Goal: Communication & Community: Answer question/provide support

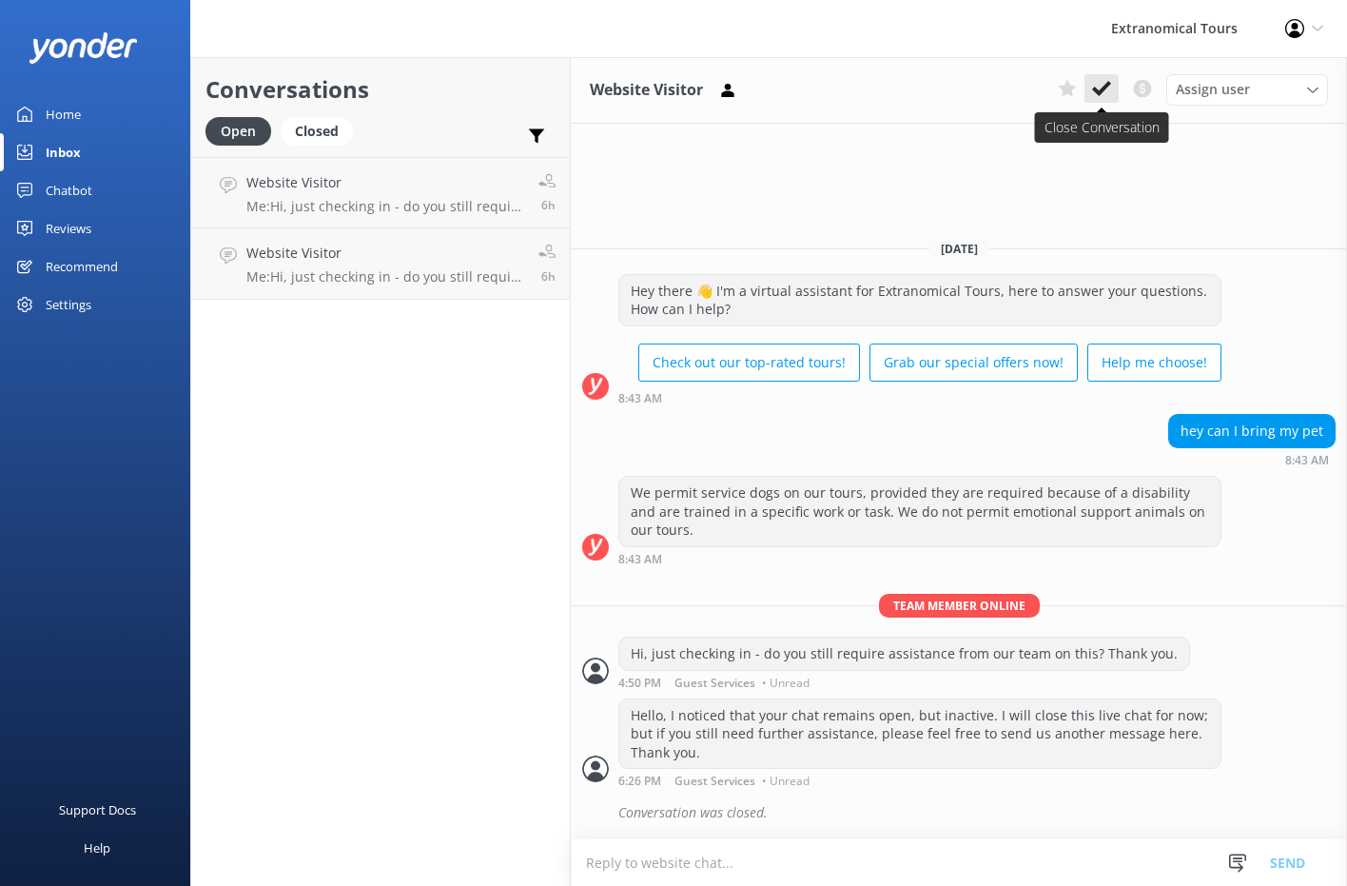
click at [1102, 99] on button at bounding box center [1101, 88] width 34 height 29
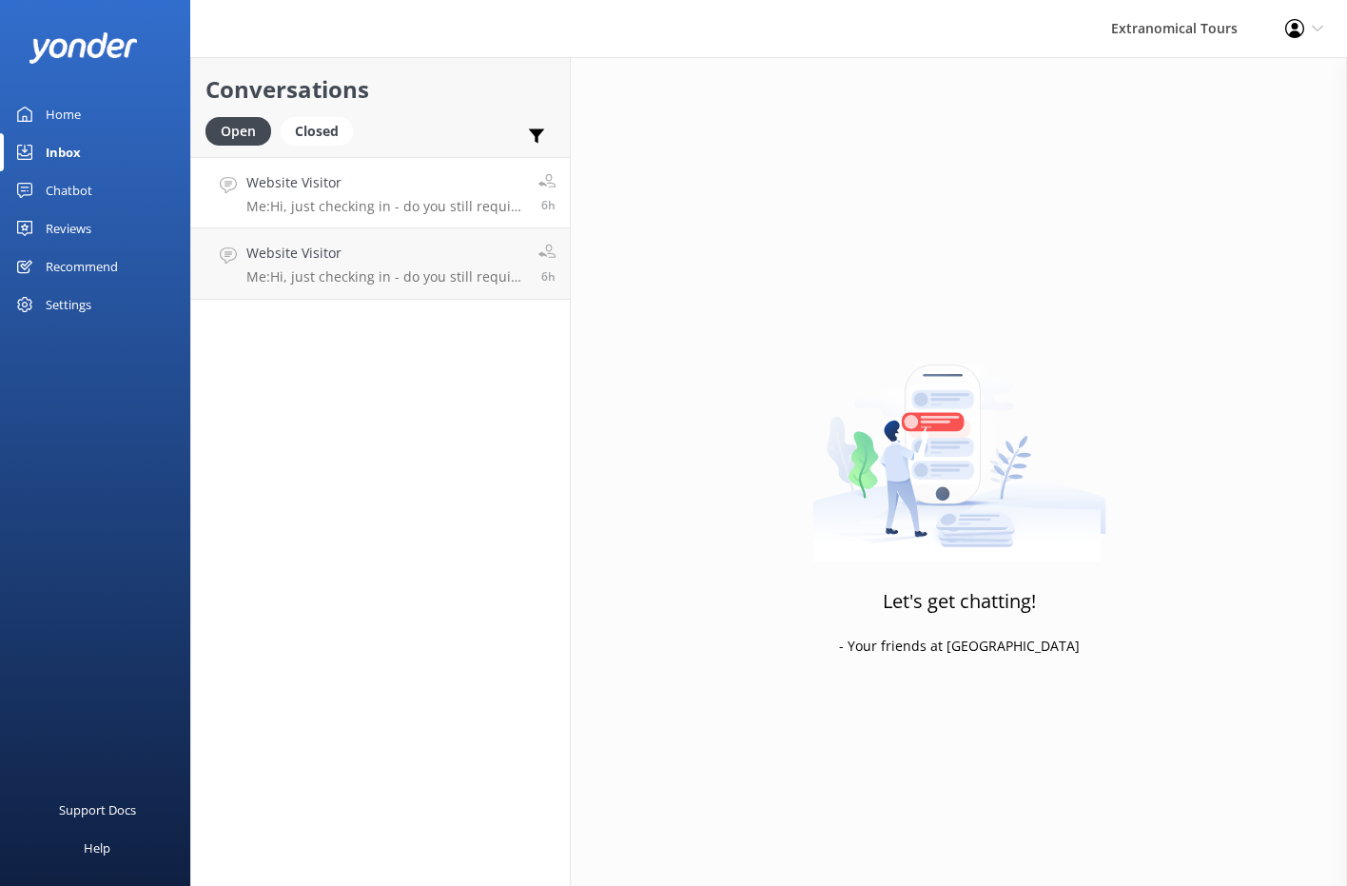
click at [446, 186] on h4 "Website Visitor" at bounding box center [385, 182] width 278 height 21
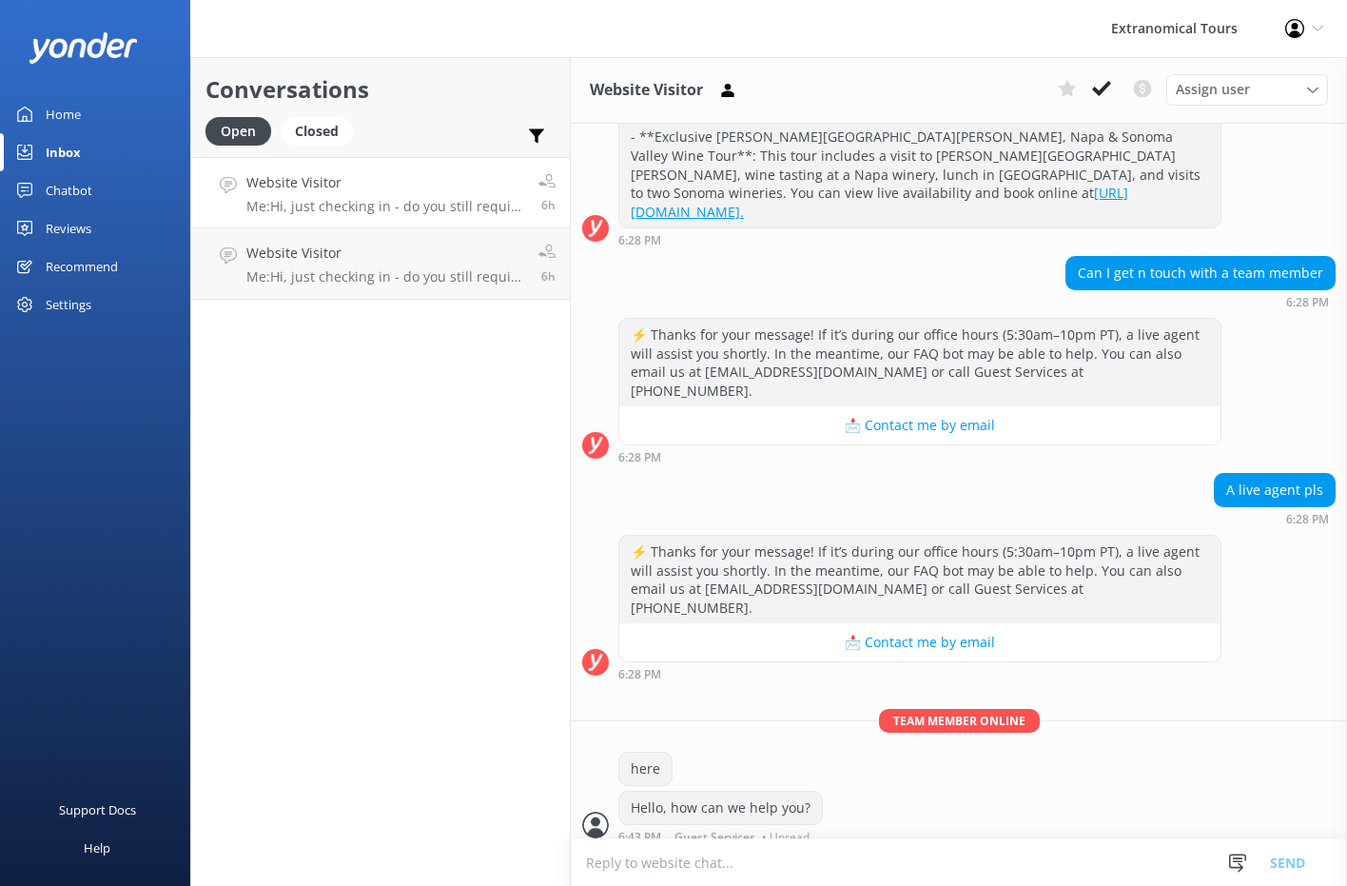
scroll to position [1068, 0]
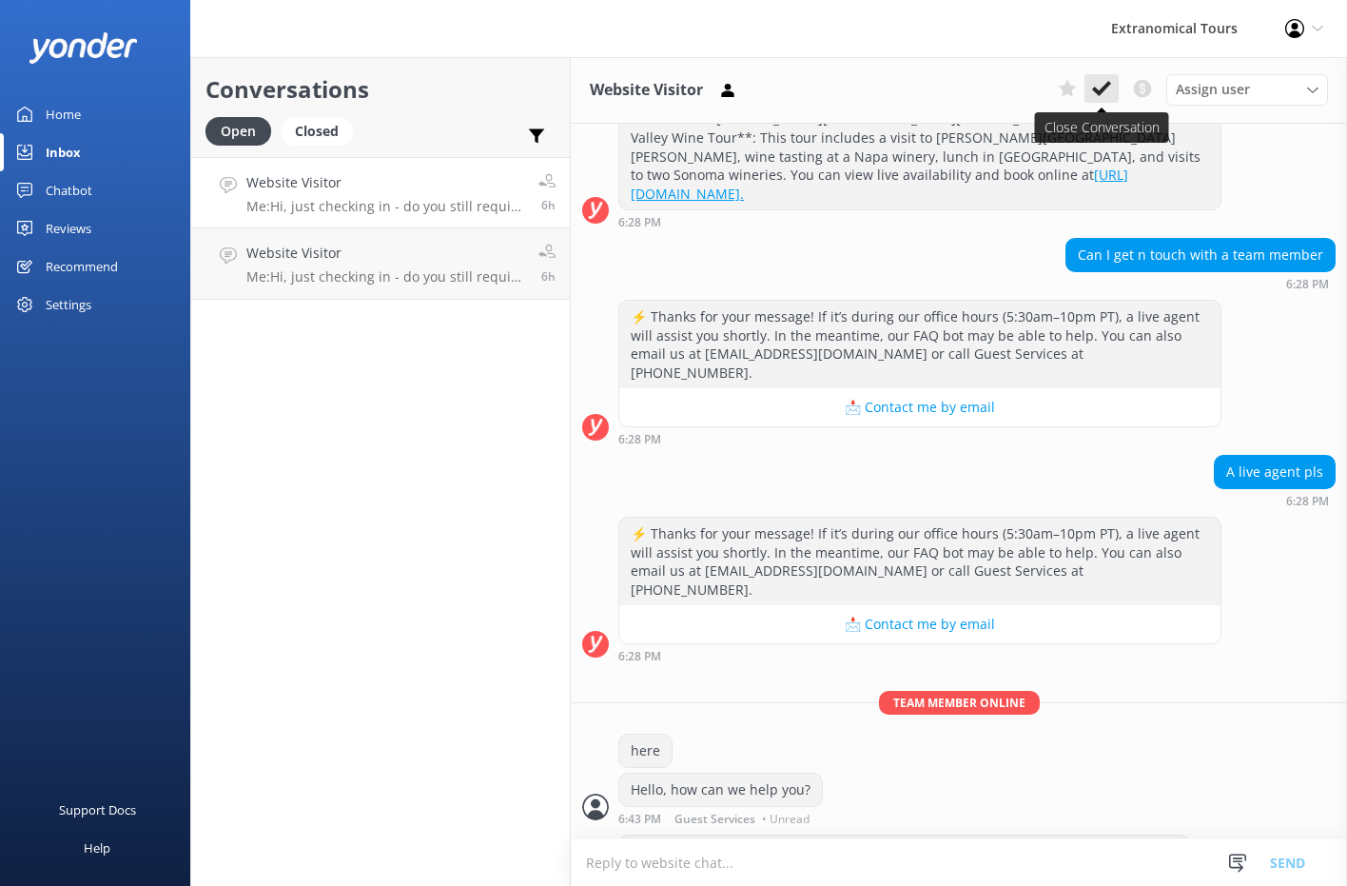
click at [1109, 87] on icon at bounding box center [1101, 88] width 19 height 19
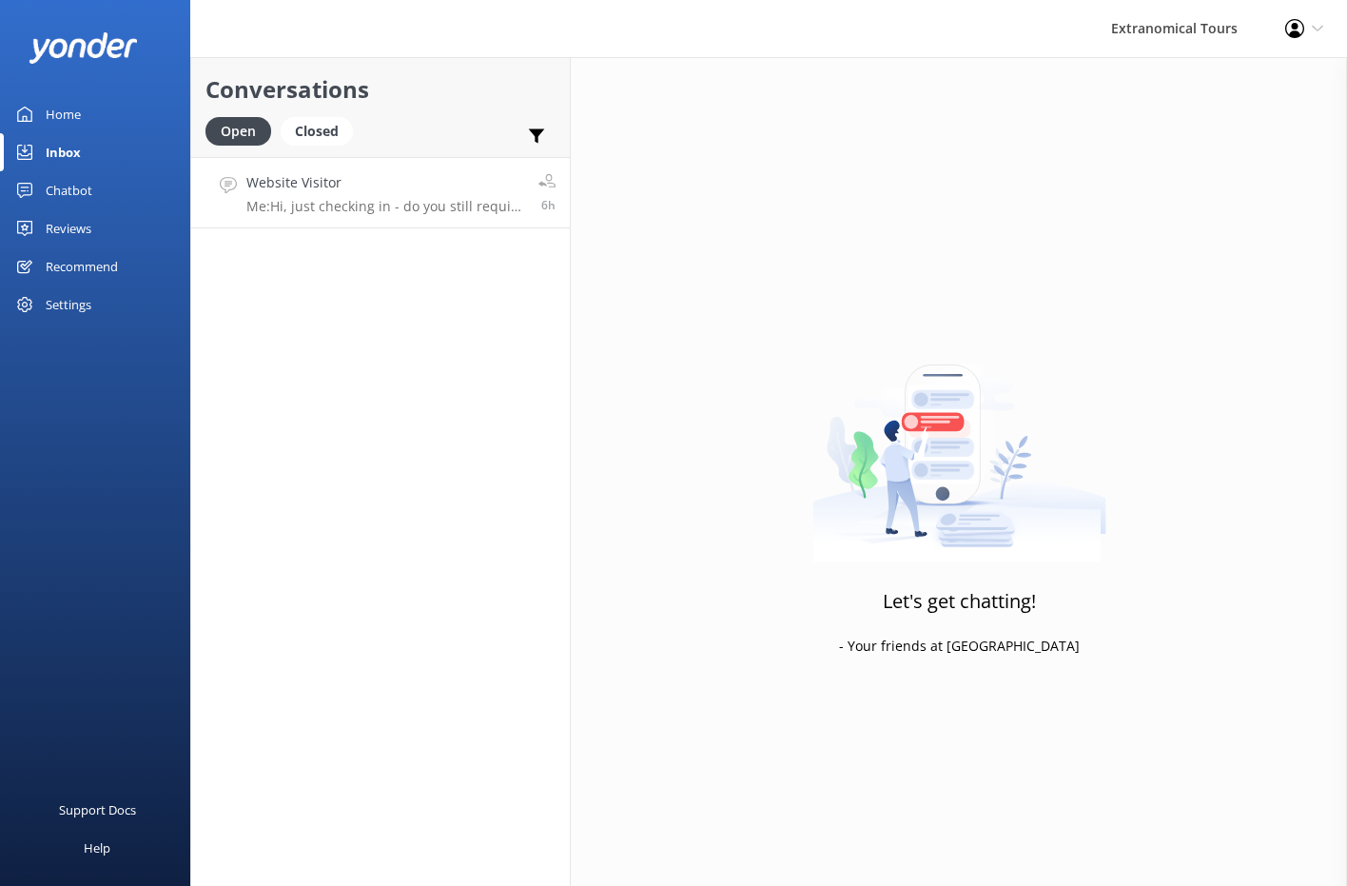
click at [458, 206] on p "Me: Hi, just checking in - do you still require assistance from our team on thi…" at bounding box center [385, 206] width 278 height 17
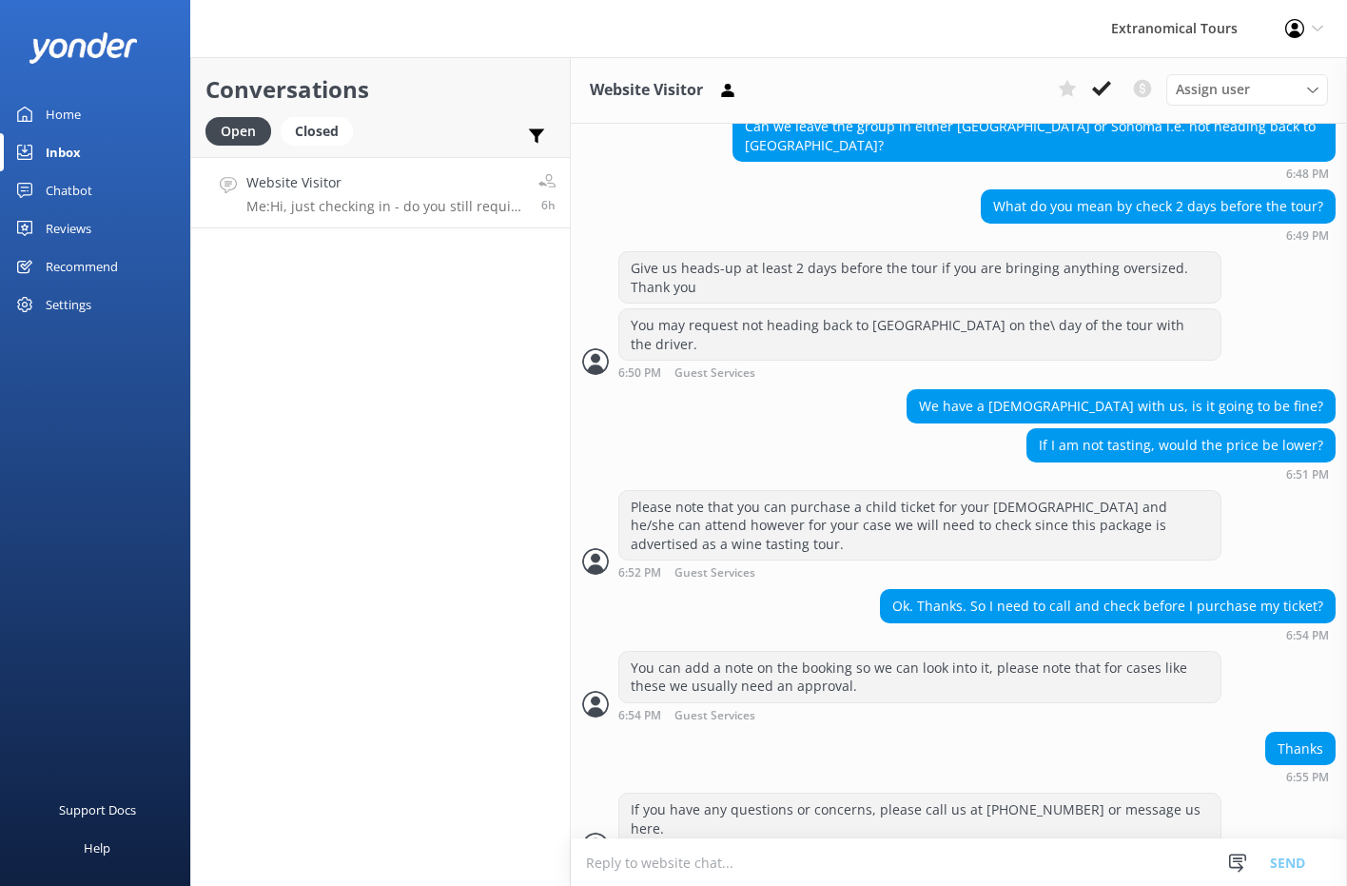
scroll to position [1116, 0]
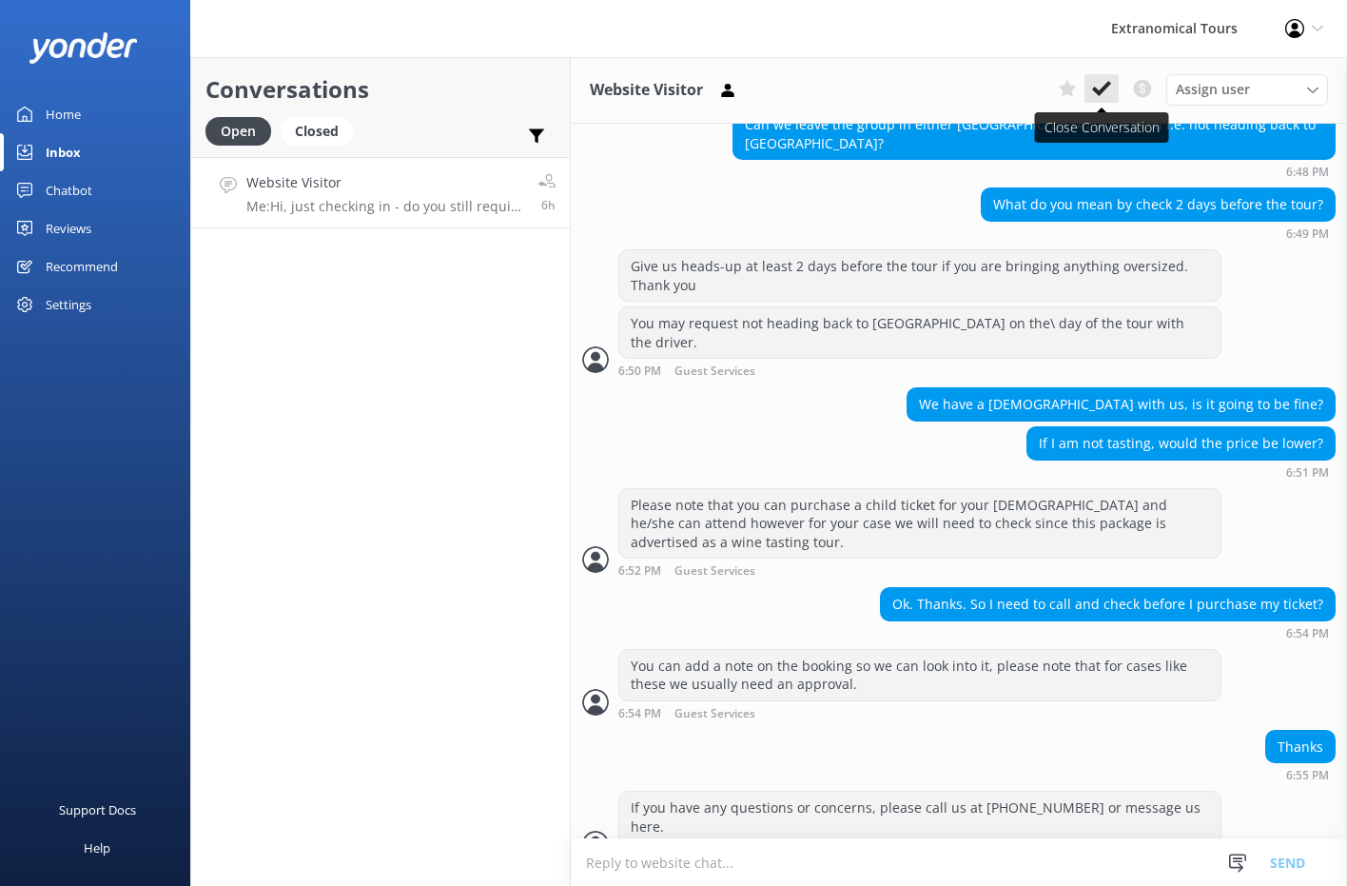
click at [1116, 89] on button at bounding box center [1101, 88] width 34 height 29
